Goal: Task Accomplishment & Management: Use online tool/utility

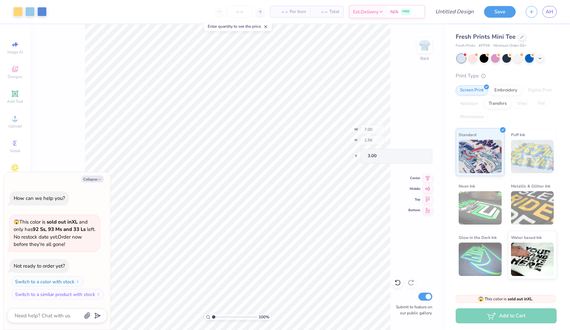
type textarea "x"
type input "2.48"
type input "1.51"
type input "3.63"
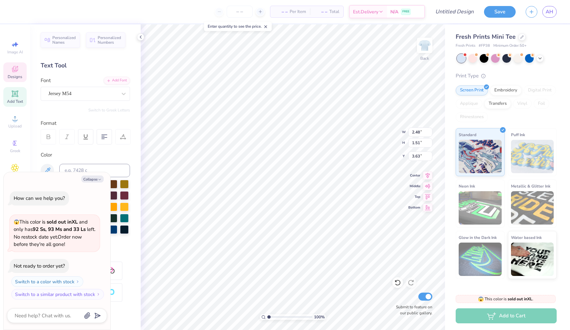
type textarea "x"
type textarea "A"
type textarea "x"
type textarea "AX"
type textarea "x"
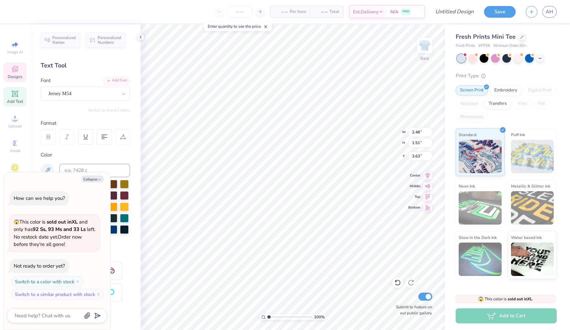
type textarea "AXI"
type textarea "x"
type textarea "[MEDICAL_DATA]"
click at [520, 35] on icon at bounding box center [521, 36] width 3 height 3
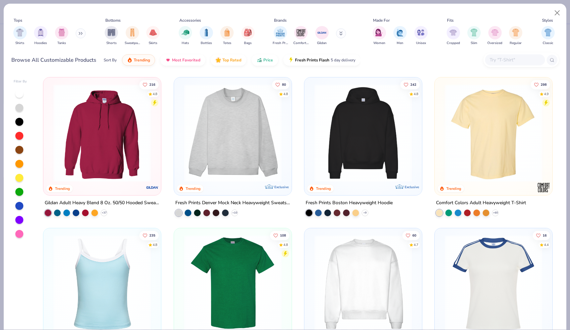
click at [111, 129] on img at bounding box center [102, 133] width 104 height 98
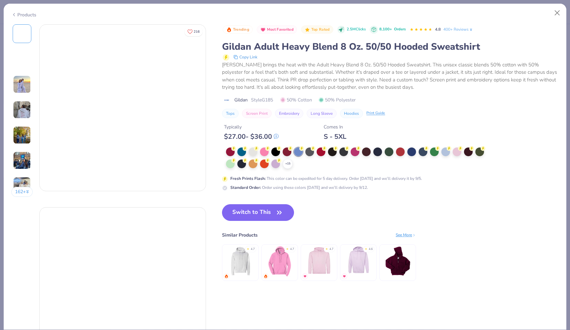
click at [456, 150] on div at bounding box center [457, 151] width 9 height 9
click at [460, 152] on div at bounding box center [457, 151] width 9 height 9
click at [256, 212] on button "Switch to This" at bounding box center [258, 212] width 72 height 17
click at [280, 209] on icon "button" at bounding box center [279, 212] width 9 height 9
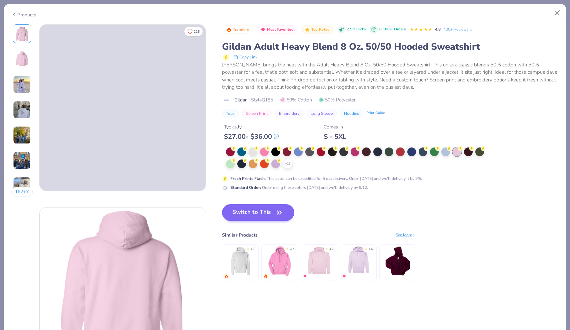
click at [271, 211] on button "Switch to This" at bounding box center [258, 212] width 72 height 17
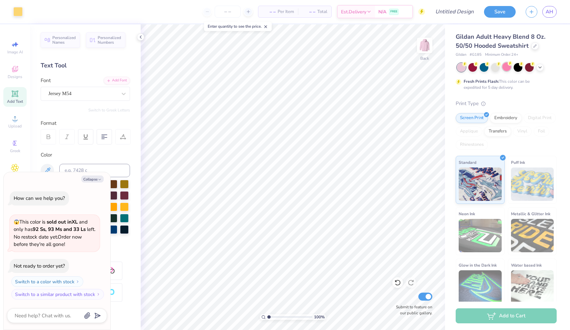
click at [507, 68] on div at bounding box center [506, 66] width 9 height 9
click at [541, 68] on icon at bounding box center [539, 66] width 5 height 5
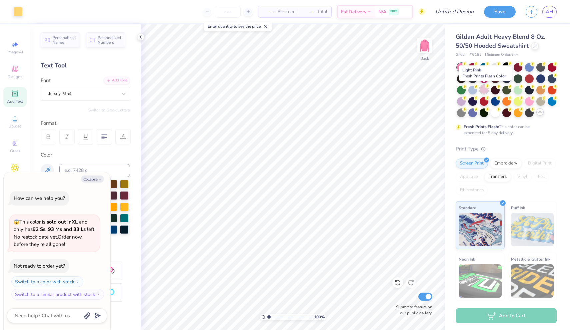
click at [485, 90] on div at bounding box center [484, 89] width 9 height 9
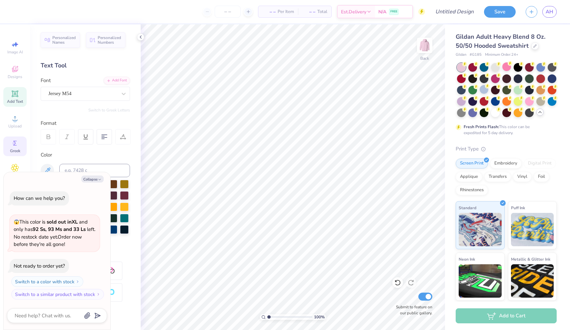
click at [12, 152] on span "Greek" at bounding box center [15, 150] width 10 height 5
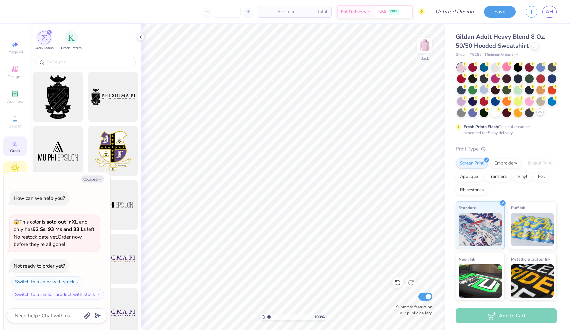
click at [12, 168] on icon at bounding box center [15, 168] width 8 height 8
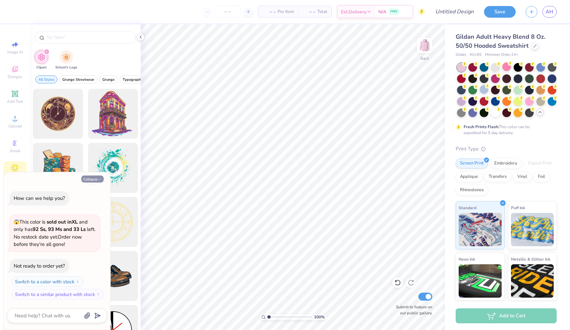
click at [94, 181] on button "Collapse" at bounding box center [92, 178] width 22 height 7
type textarea "x"
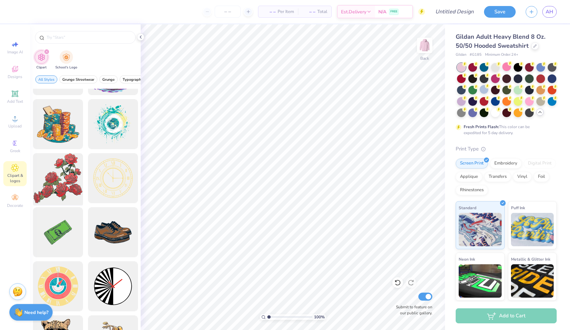
scroll to position [40, 0]
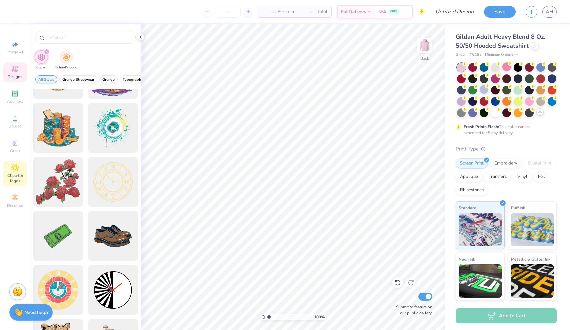
click at [18, 65] on div "Designs" at bounding box center [14, 72] width 23 height 20
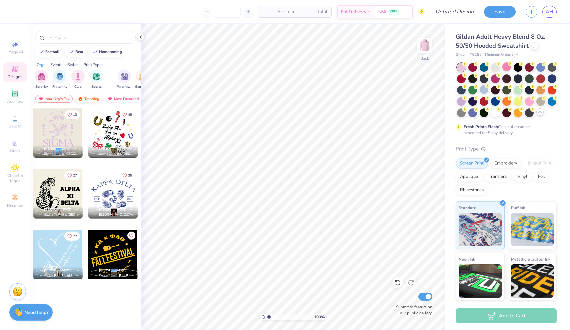
click at [92, 99] on div "Trending" at bounding box center [89, 99] width 28 height 8
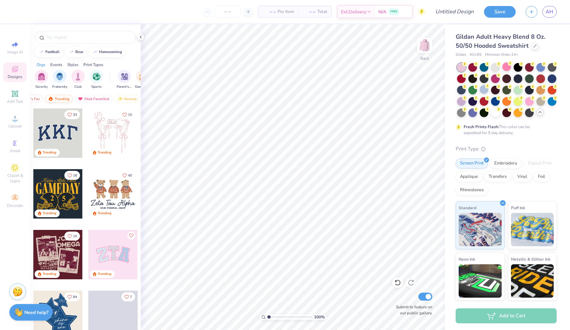
scroll to position [0, 30]
click at [92, 99] on div "Most Favorited" at bounding box center [93, 99] width 38 height 8
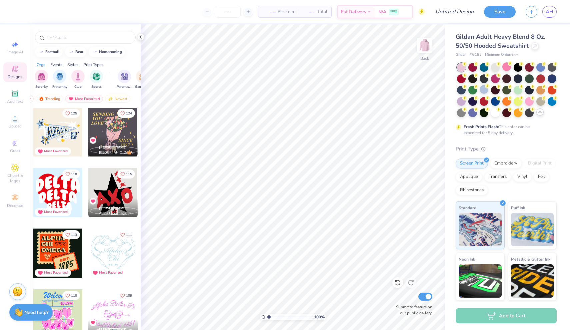
scroll to position [471, 0]
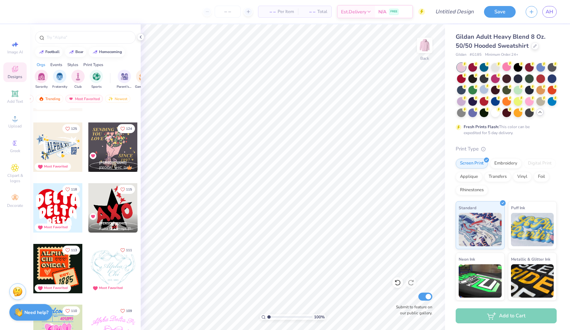
click at [69, 145] on div at bounding box center [57, 146] width 49 height 49
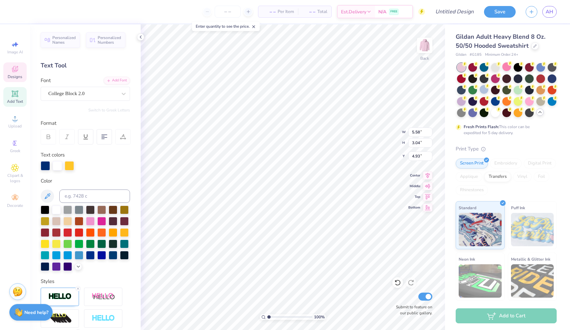
type input "2.40"
type input "2.28"
type input "6.26"
type input "5.70"
type input "3.11"
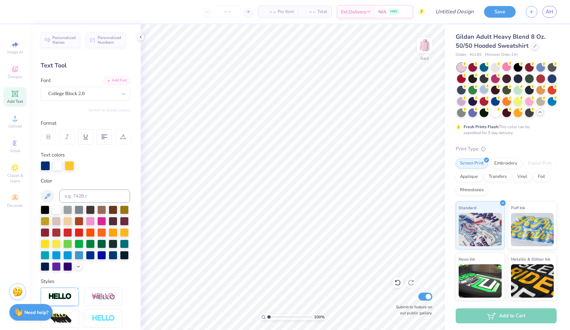
click at [91, 1] on div "– – Per Item – – Total Est. Delivery N/A FREE" at bounding box center [221, 11] width 407 height 23
click at [530, 102] on div at bounding box center [529, 100] width 9 height 9
click at [508, 66] on div at bounding box center [506, 66] width 9 height 9
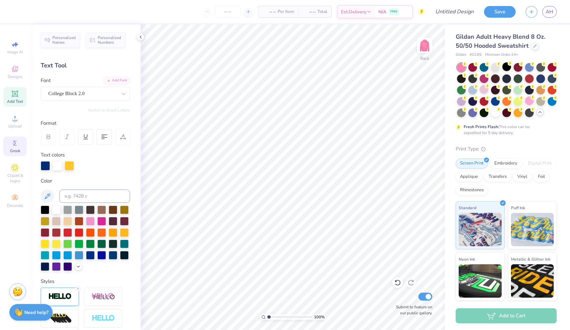
click at [15, 145] on icon at bounding box center [14, 143] width 3 height 5
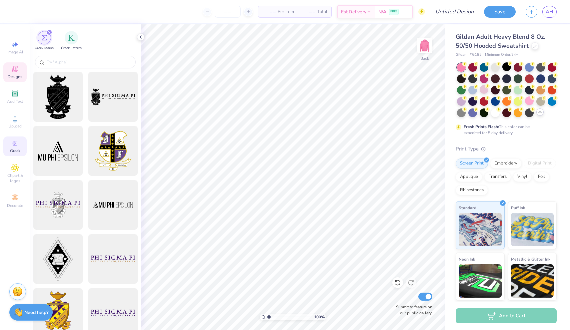
click at [13, 74] on div "Designs" at bounding box center [14, 72] width 23 height 20
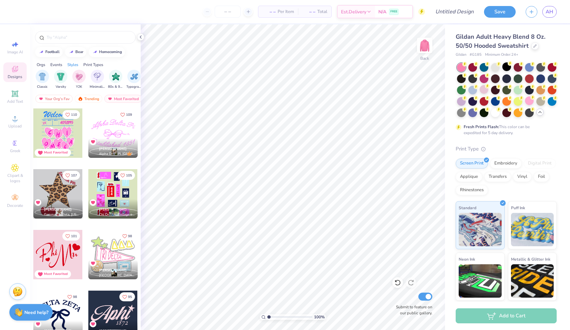
scroll to position [666, 0]
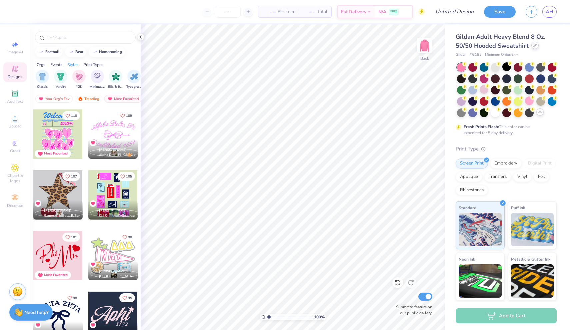
click at [533, 45] on icon at bounding box center [534, 45] width 3 height 3
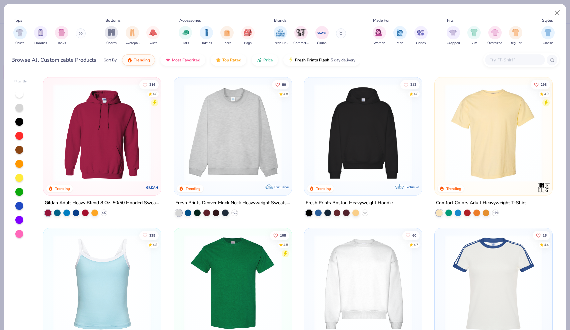
click at [367, 212] on icon at bounding box center [364, 212] width 5 height 5
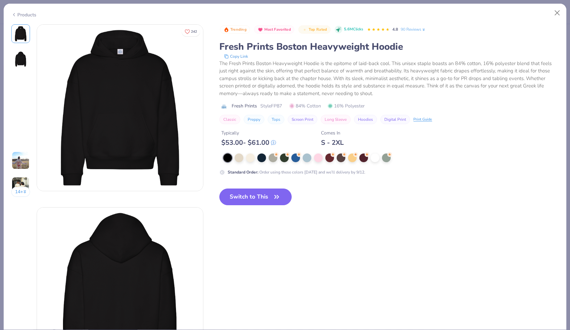
click at [318, 155] on div at bounding box center [318, 157] width 9 height 9
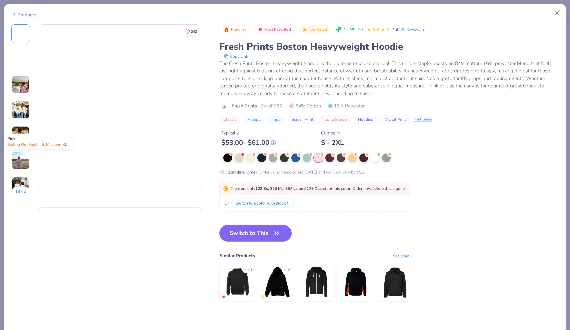
click at [318, 155] on div at bounding box center [318, 157] width 9 height 9
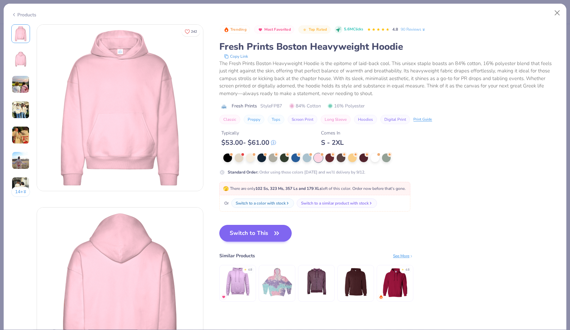
click at [257, 232] on button "Switch to This" at bounding box center [255, 233] width 72 height 17
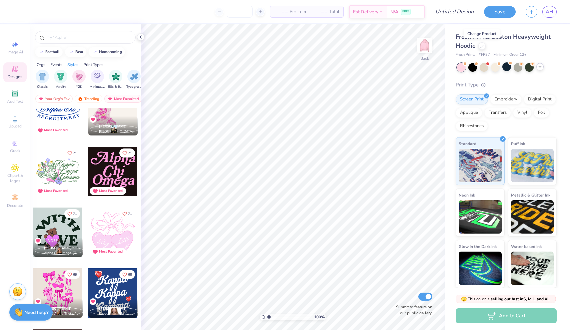
scroll to position [1378, 0]
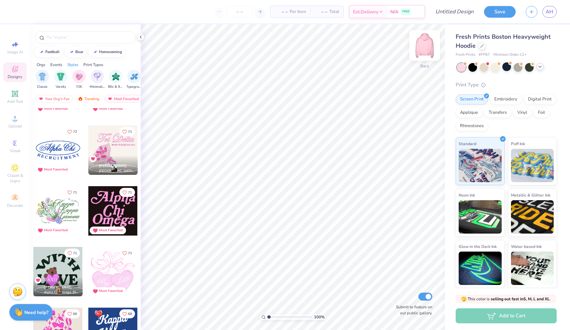
click at [426, 45] on img at bounding box center [424, 45] width 27 height 27
click at [108, 144] on div at bounding box center [112, 149] width 49 height 49
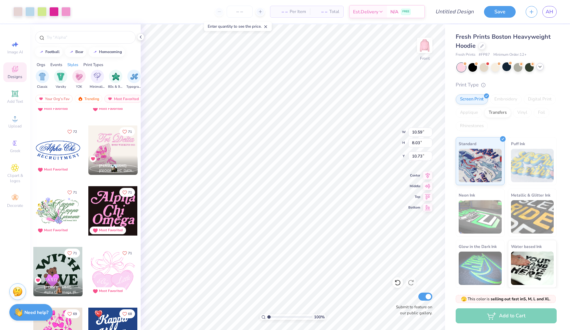
type input "11.72"
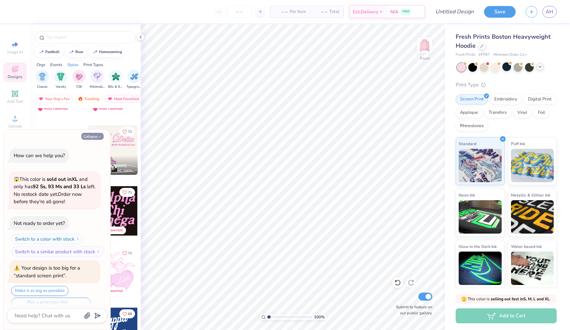
click at [89, 138] on button "Collapse" at bounding box center [92, 136] width 22 height 7
type textarea "x"
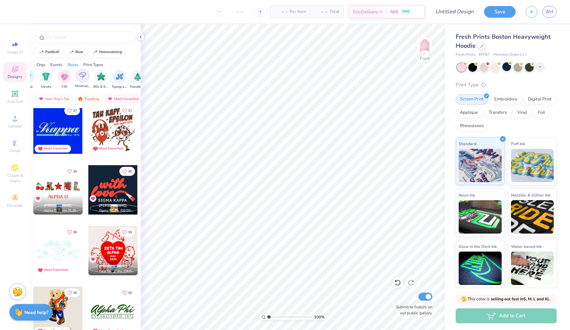
scroll to position [0, 366]
click at [78, 79] on img "filter for Minimalist" at bounding box center [79, 76] width 7 height 8
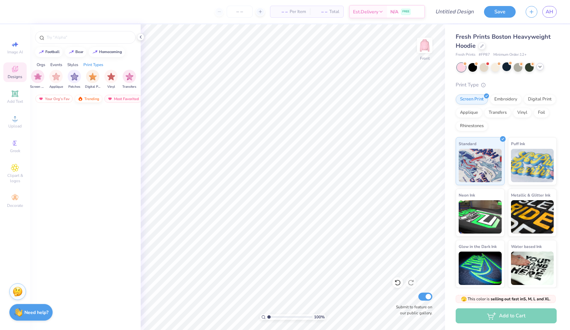
scroll to position [0, 0]
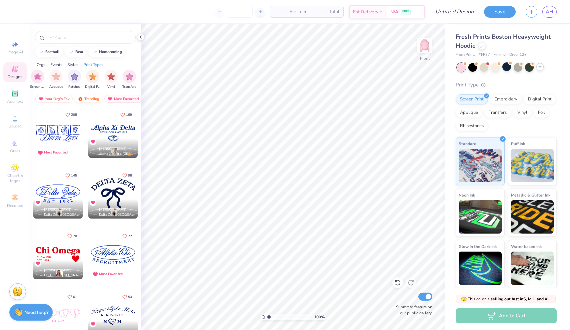
click at [93, 95] on div "Trending" at bounding box center [89, 99] width 28 height 8
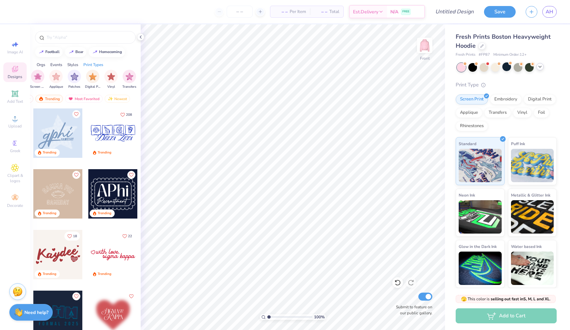
scroll to position [0, 39]
click at [121, 96] on div "Newest" at bounding box center [117, 99] width 25 height 8
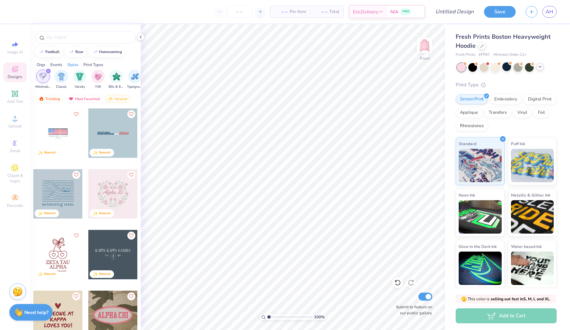
scroll to position [0, 343]
click at [71, 74] on div "filter for Classic" at bounding box center [65, 75] width 13 height 13
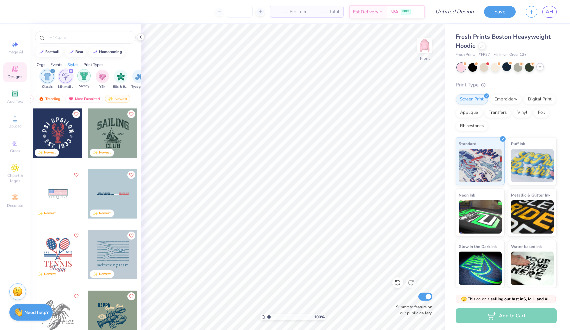
click at [86, 75] on img "filter for Varsity" at bounding box center [84, 76] width 8 height 8
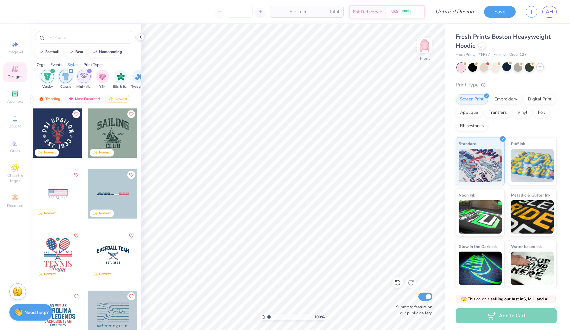
click at [51, 71] on div "filter for Varsity" at bounding box center [53, 71] width 6 height 6
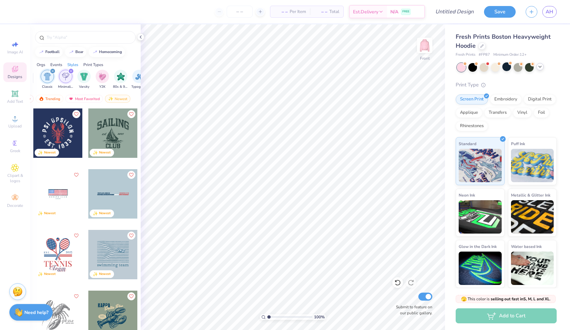
click at [53, 70] on icon "filter for Classic" at bounding box center [53, 71] width 2 height 2
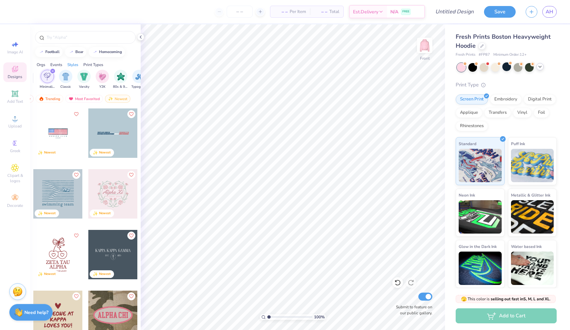
scroll to position [34, 0]
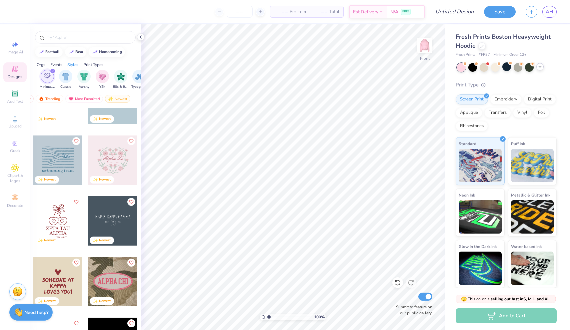
click at [52, 70] on icon "filter for Minimalist" at bounding box center [52, 71] width 3 height 3
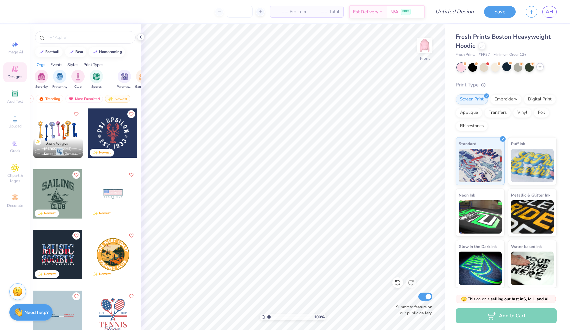
scroll to position [0, 0]
click at [39, 78] on img "filter for Sorority" at bounding box center [42, 76] width 8 height 8
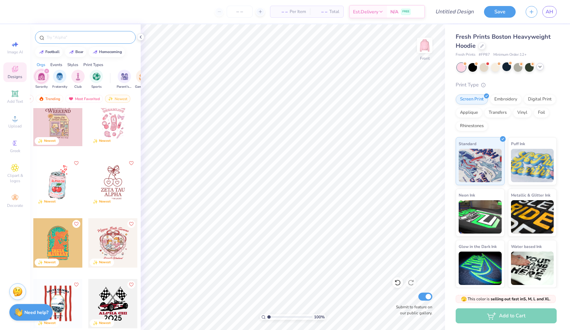
scroll to position [546, 0]
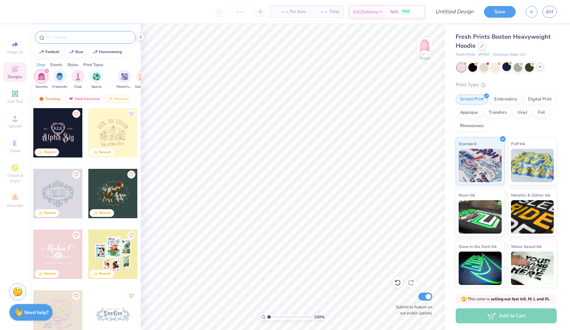
click at [113, 37] on input "text" at bounding box center [88, 37] width 85 height 7
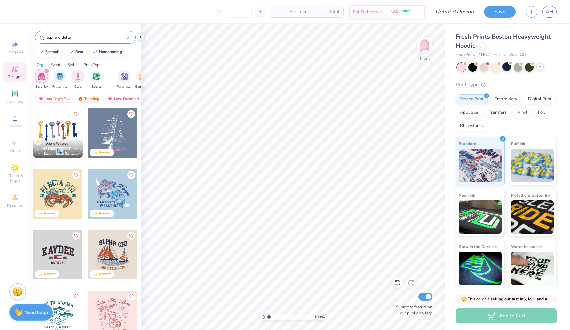
type input "alpha xi delta"
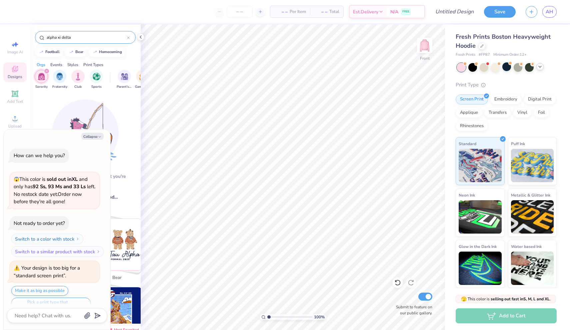
scroll to position [47, 0]
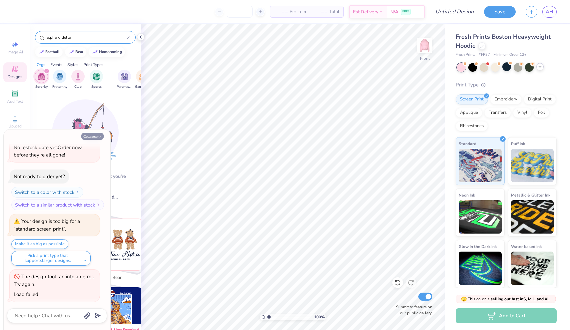
click at [101, 138] on icon "button" at bounding box center [100, 137] width 4 height 4
type textarea "x"
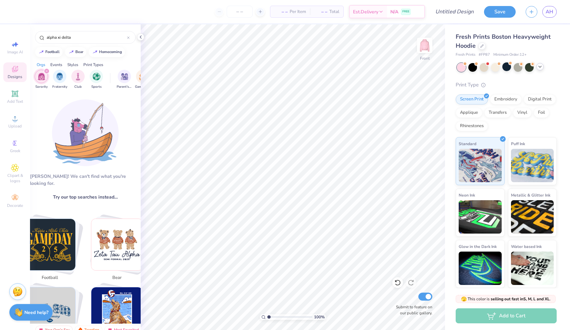
click at [47, 70] on icon "filter for Sorority" at bounding box center [47, 71] width 2 height 2
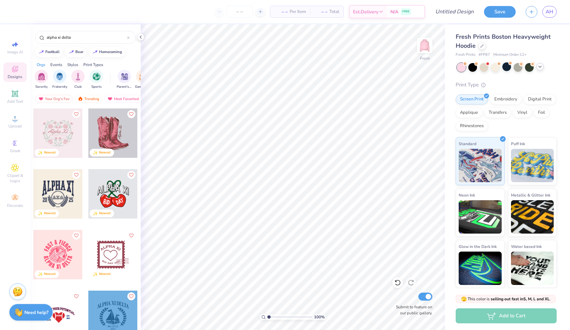
click at [42, 64] on div "Orgs" at bounding box center [41, 65] width 9 height 6
click at [43, 64] on div "Orgs" at bounding box center [41, 65] width 9 height 6
click at [72, 78] on img "filter for Varsity" at bounding box center [74, 76] width 8 height 8
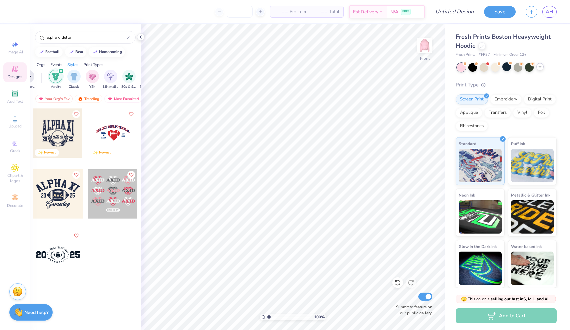
click at [76, 64] on div "Styles" at bounding box center [72, 65] width 11 height 6
click at [61, 100] on div "Your Org's Fav" at bounding box center [53, 99] width 37 height 8
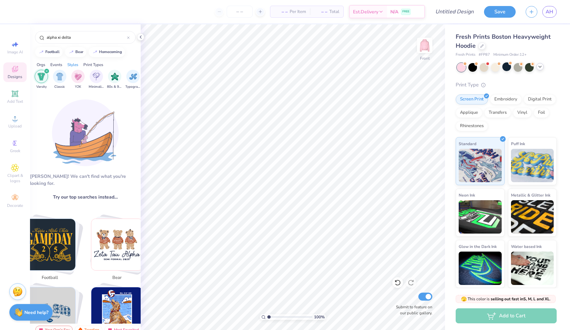
click at [46, 71] on icon "filter for Varsity" at bounding box center [47, 71] width 2 height 2
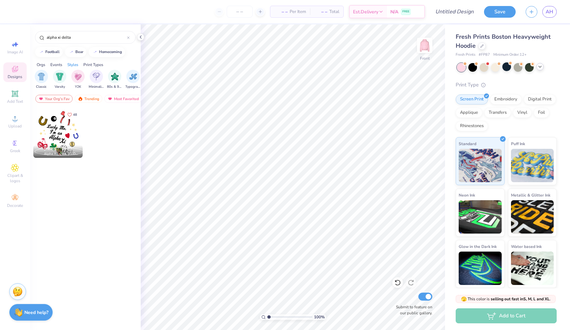
click at [12, 70] on icon at bounding box center [15, 69] width 8 height 8
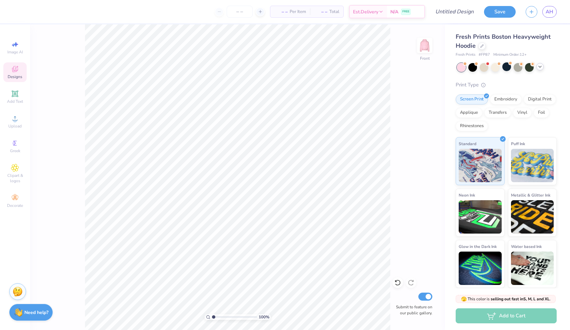
click at [14, 71] on icon at bounding box center [14, 70] width 5 height 4
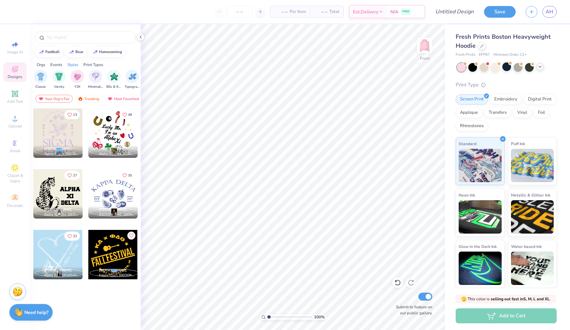
scroll to position [0, 350]
click at [15, 97] on icon at bounding box center [15, 94] width 8 height 8
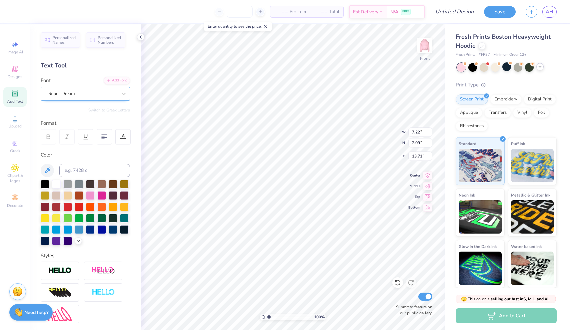
type textarea "S"
type textarea "Alpha Xi Delta"
click at [95, 95] on div "Super Dream" at bounding box center [83, 93] width 70 height 10
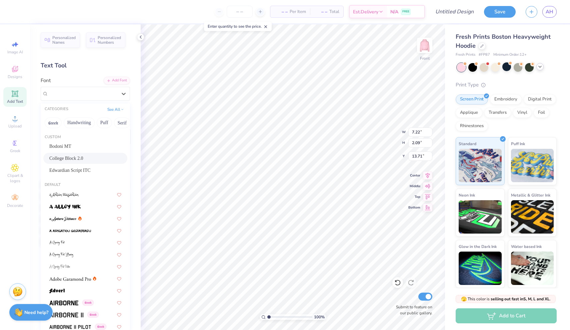
click at [77, 157] on span "College Block 2.0" at bounding box center [66, 158] width 34 height 7
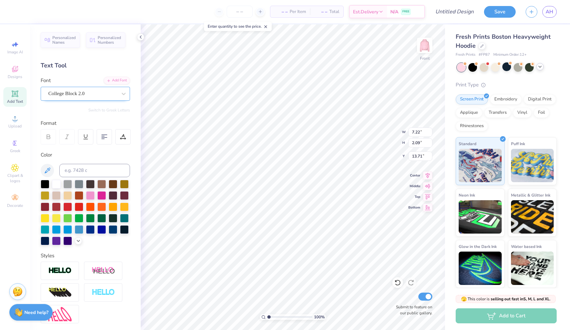
click at [89, 95] on div "College Block 2.0" at bounding box center [83, 93] width 70 height 10
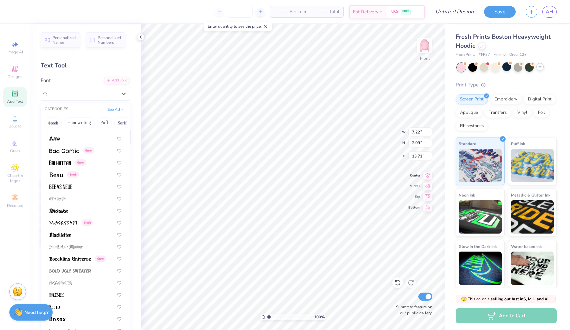
scroll to position [321, 0]
click at [61, 173] on img at bounding box center [56, 174] width 14 height 5
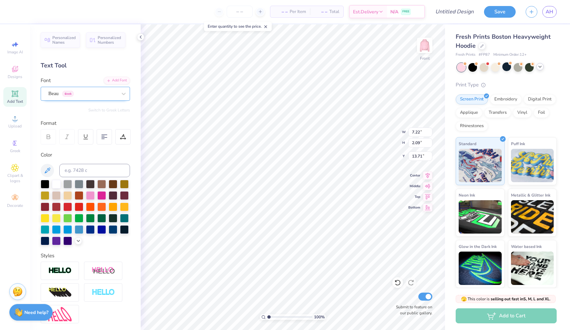
click at [117, 95] on div "Beau Greek" at bounding box center [83, 93] width 70 height 10
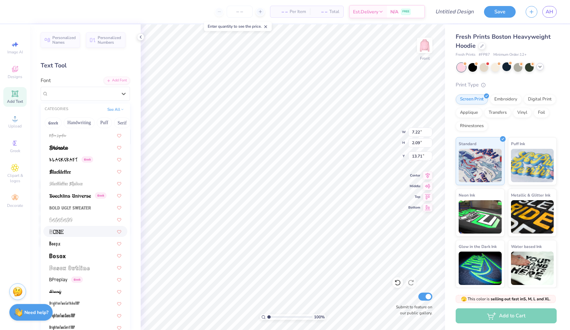
scroll to position [384, 0]
click at [69, 254] on div at bounding box center [85, 253] width 72 height 7
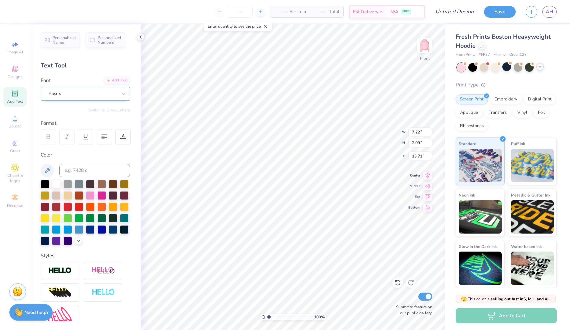
click at [73, 96] on div "Bosox" at bounding box center [83, 93] width 70 height 10
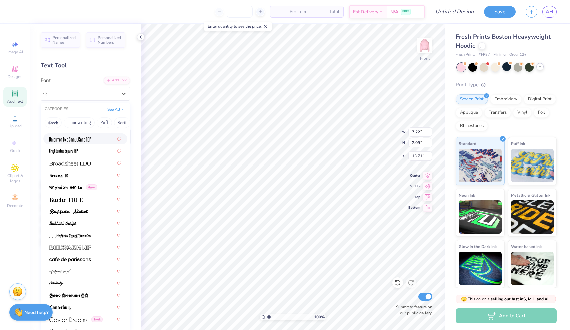
scroll to position [596, 0]
click at [84, 201] on div at bounding box center [85, 198] width 72 height 7
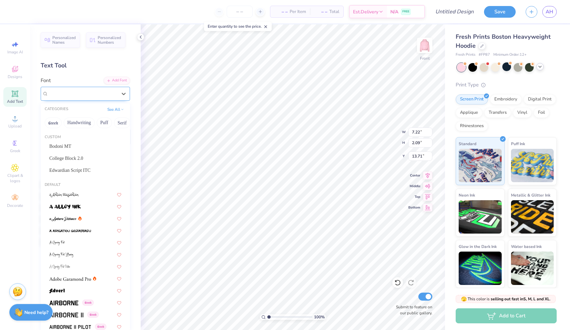
click at [116, 97] on div at bounding box center [82, 93] width 69 height 9
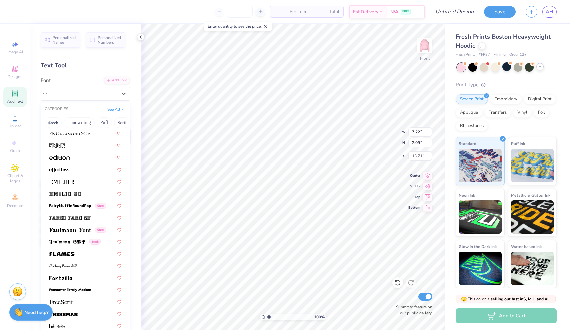
scroll to position [1374, 0]
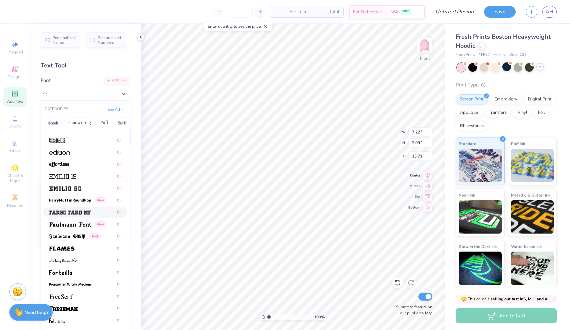
click at [81, 213] on img at bounding box center [70, 212] width 42 height 5
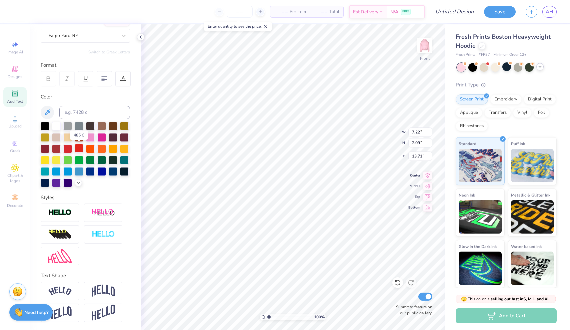
scroll to position [58, 0]
click at [111, 291] on img at bounding box center [103, 290] width 23 height 13
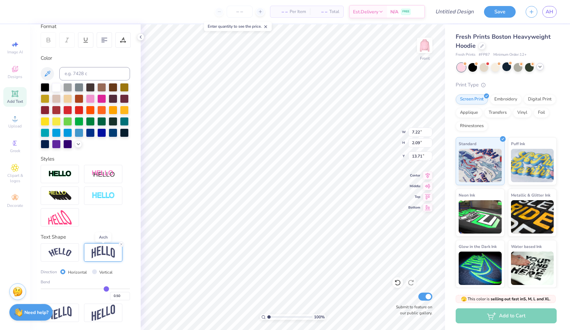
click at [108, 253] on img at bounding box center [103, 252] width 23 height 13
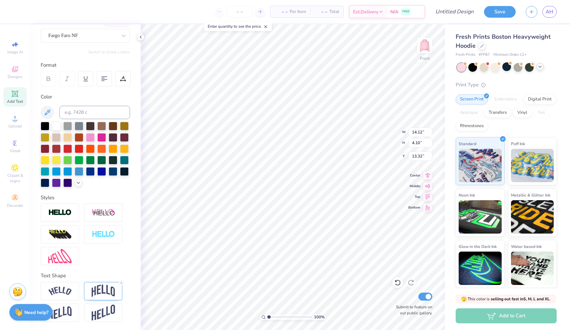
type input "14.12"
type input "4.10"
type input "9.20"
click at [98, 297] on img at bounding box center [103, 290] width 23 height 13
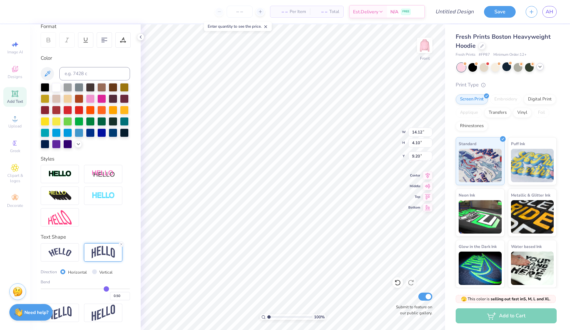
scroll to position [97, 0]
type input "0.48"
type input "0.47"
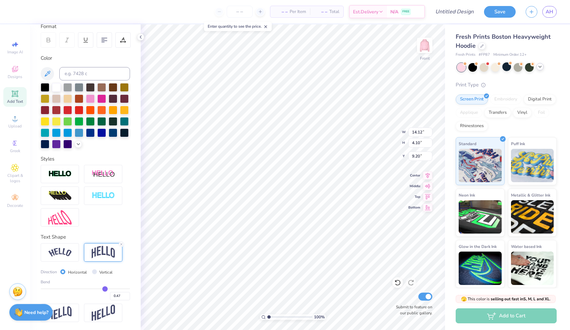
type input "0.46"
type input "0.45"
type input "0.44"
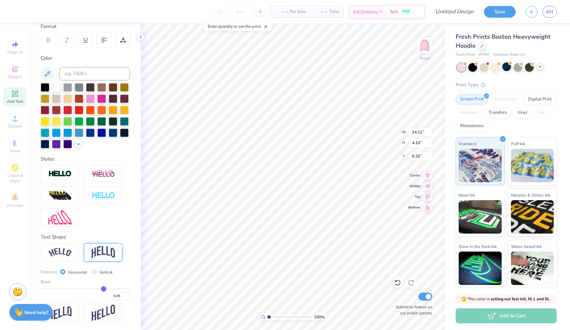
type input "0.44"
type input "0.43"
type input "0.42"
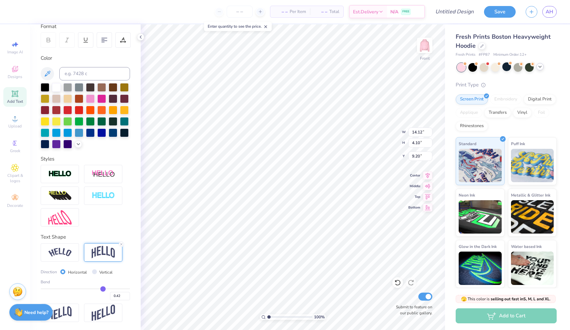
type input "0.41"
type input "0.4"
type input "0.40"
type input "0.39"
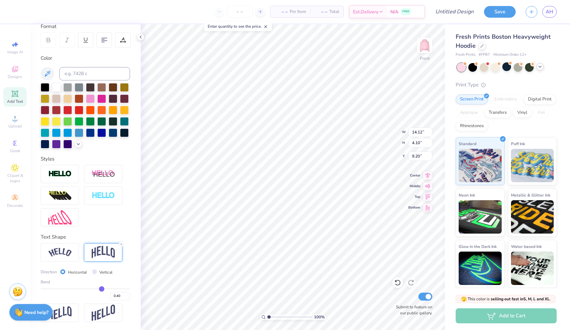
type input "0.39"
type input "0.38"
type input "0.37"
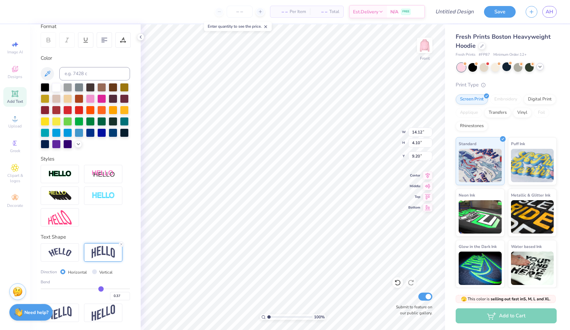
type input "0.36"
drag, startPoint x: 106, startPoint y: 288, endPoint x: 100, endPoint y: 288, distance: 6.0
type input "0.36"
click at [100, 288] on input "range" at bounding box center [85, 288] width 89 height 1
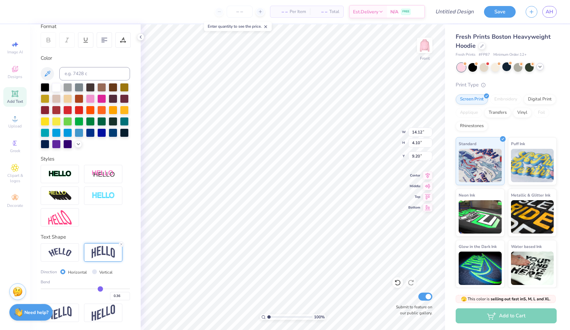
type input "3.22"
type input "9.64"
type input "0.35"
type input "0.32"
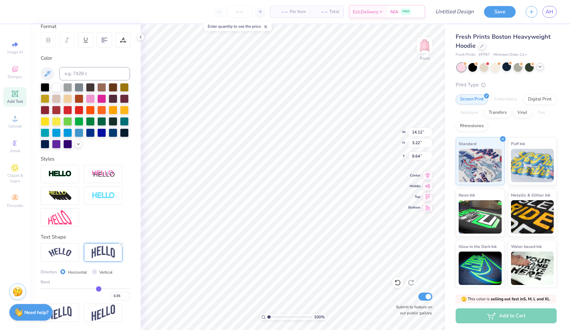
type input "0.32"
type input "0.27"
type input "0.22"
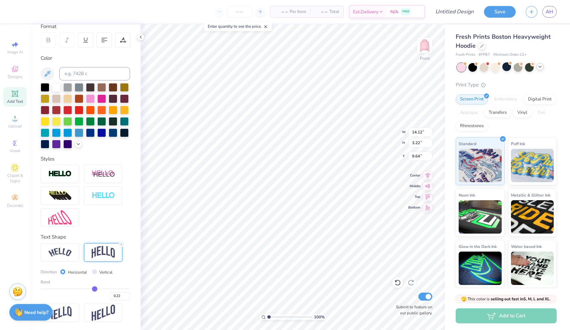
type input "0.17"
type input "0.13"
type input "0.1"
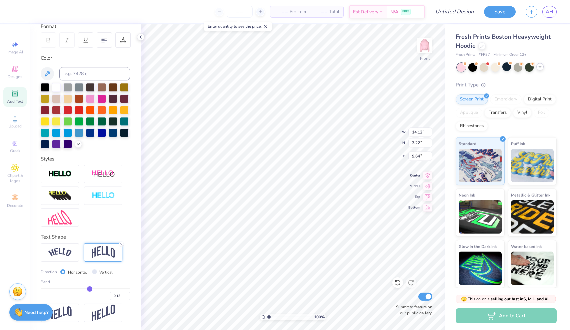
type input "0.10"
type input "0.07"
type input "0.06"
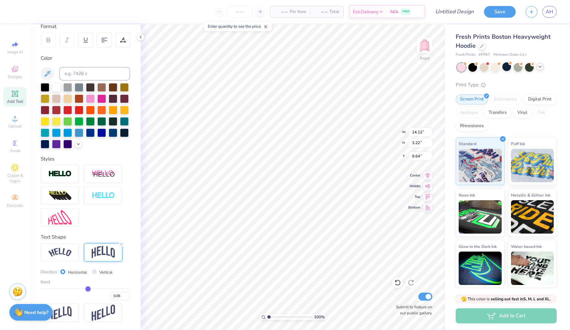
drag, startPoint x: 100, startPoint y: 288, endPoint x: 88, endPoint y: 288, distance: 12.7
type input "0.06"
click at [88, 288] on input "range" at bounding box center [85, 288] width 89 height 1
type input "1.51"
type input "10.50"
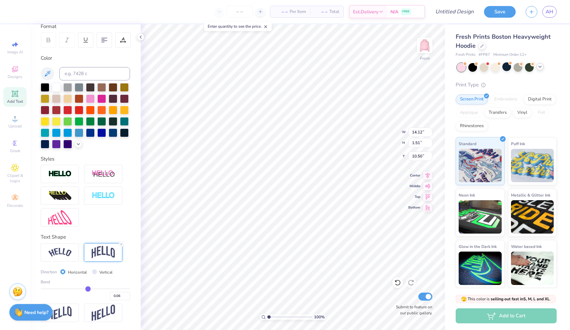
type input "0.07"
type input "0.08"
type input "0.09"
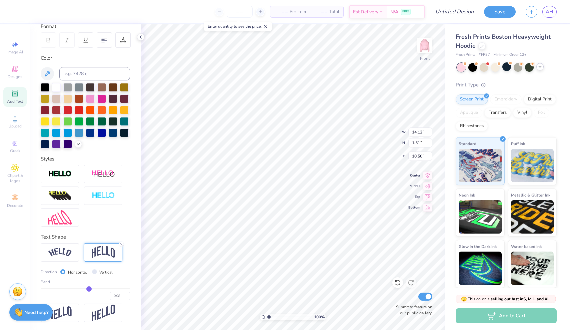
type input "0.09"
type input "0.1"
type input "0.10"
type input "0.11"
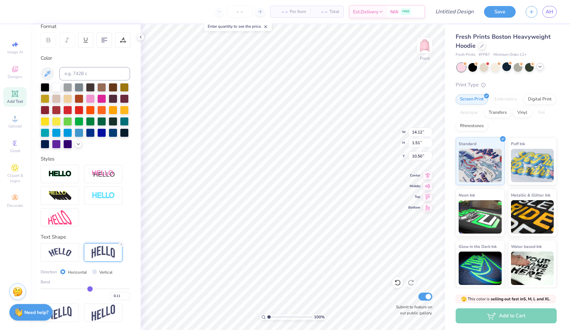
type input "0.12"
type input "0.13"
drag, startPoint x: 88, startPoint y: 288, endPoint x: 91, endPoint y: 288, distance: 3.3
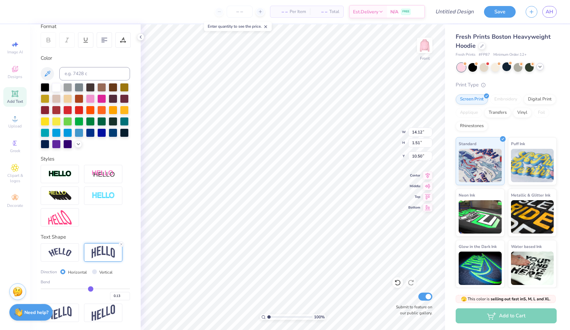
type input "0.13"
click at [91, 288] on input "range" at bounding box center [85, 288] width 89 height 1
type input "1.90"
type input "10.30"
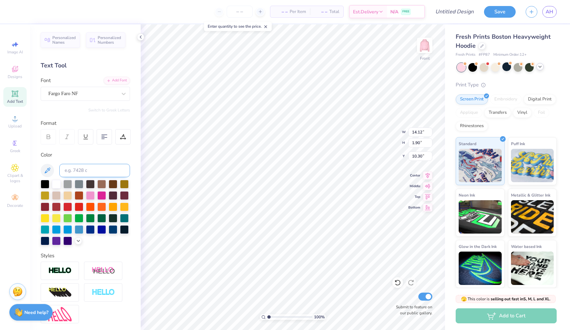
scroll to position [0, 0]
click at [101, 195] on div at bounding box center [101, 194] width 9 height 9
click at [77, 244] on div at bounding box center [85, 212] width 89 height 65
click at [80, 238] on icon at bounding box center [78, 239] width 5 height 5
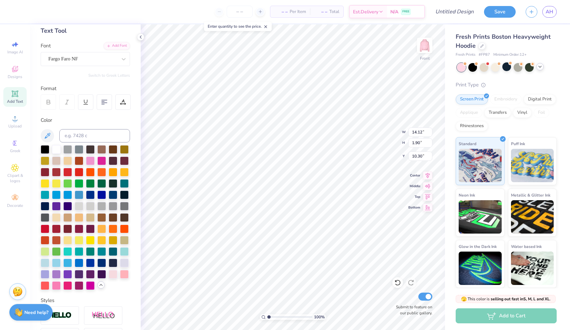
scroll to position [40, 0]
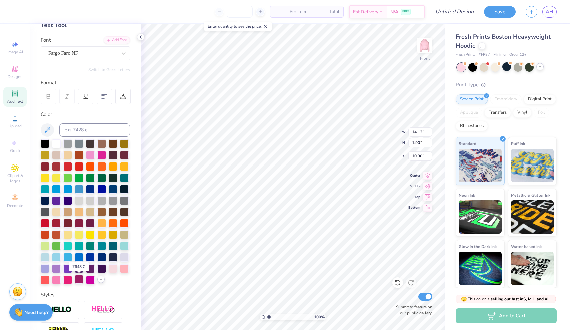
click at [77, 280] on div at bounding box center [79, 279] width 9 height 9
type input "7.18"
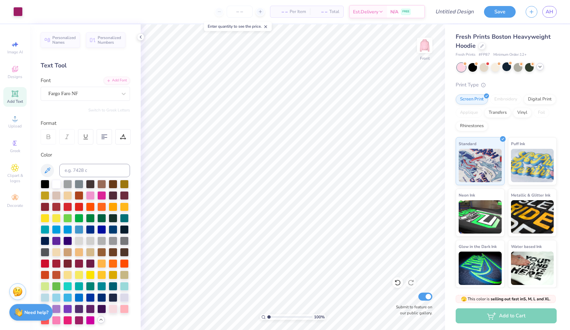
scroll to position [0, 0]
click at [17, 96] on icon at bounding box center [15, 93] width 6 height 6
type textarea "s"
type textarea "1893"
click at [539, 67] on icon at bounding box center [539, 66] width 5 height 5
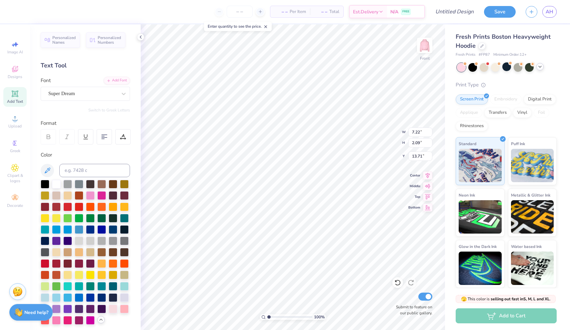
type input "6.43"
type input "2.10"
type input "13.70"
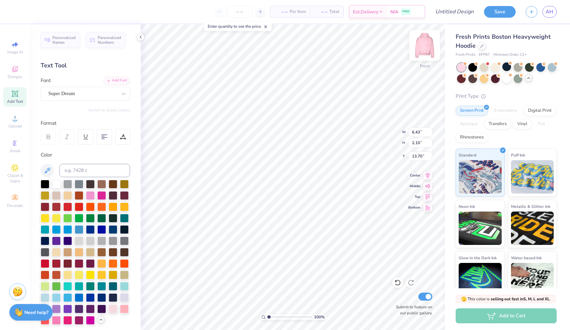
click at [421, 49] on img at bounding box center [424, 45] width 27 height 27
click at [14, 119] on circle at bounding box center [15, 121] width 4 height 4
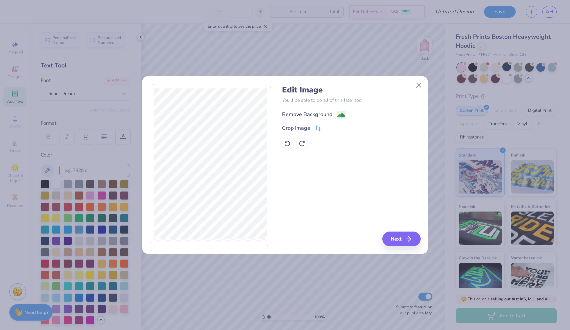
click at [314, 114] on div "Remove Background" at bounding box center [307, 114] width 50 height 8
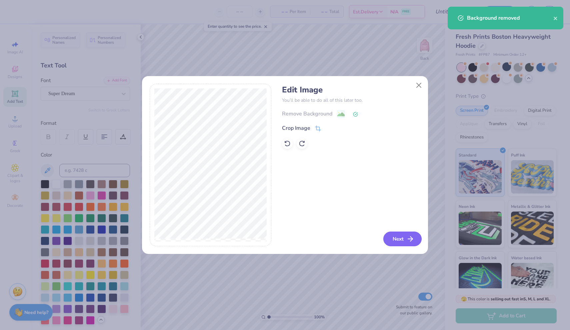
click at [407, 243] on icon "button" at bounding box center [410, 239] width 8 height 8
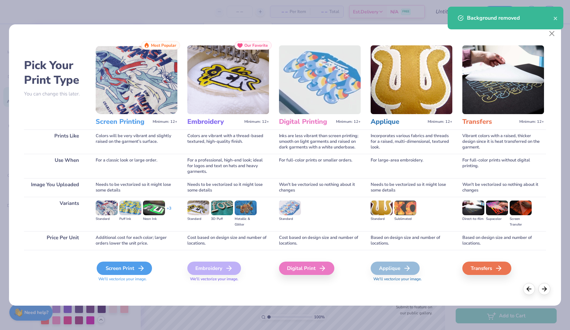
click at [120, 268] on div "Screen Print" at bounding box center [124, 267] width 55 height 13
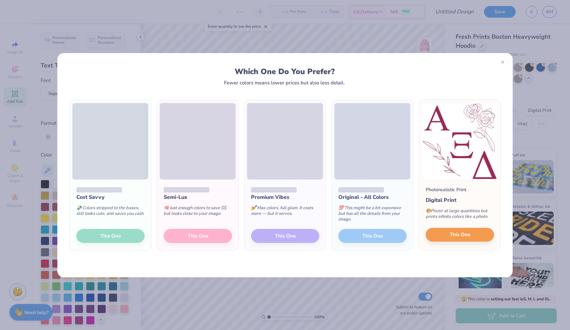
click at [442, 238] on button "This One" at bounding box center [460, 235] width 68 height 14
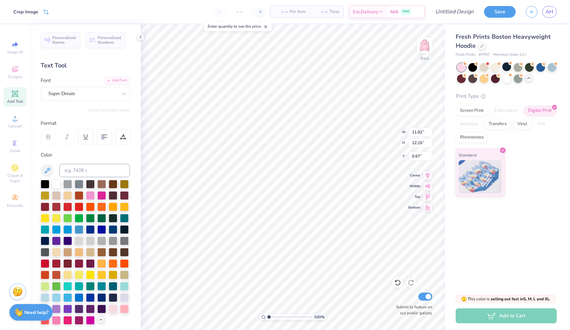
type input "5.73"
type input "5.84"
type input "1.42"
type input "4.73"
type input "4.82"
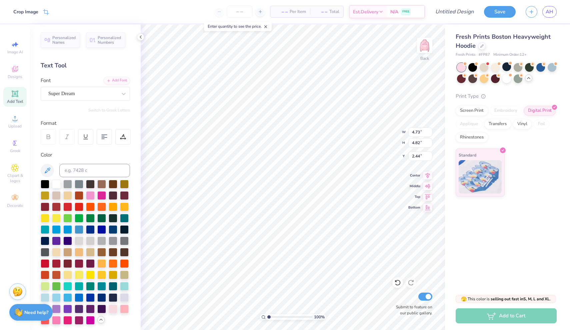
type input "1.69"
